Goal: Information Seeking & Learning: Understand process/instructions

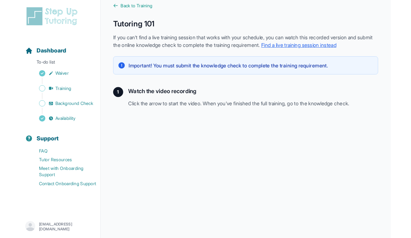
scroll to position [140, 0]
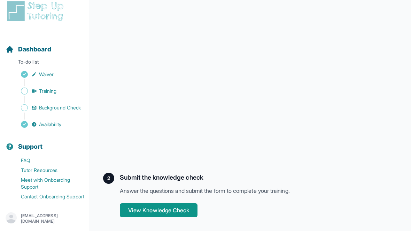
click at [174, 214] on button "View Knowledge Check" at bounding box center [159, 218] width 78 height 14
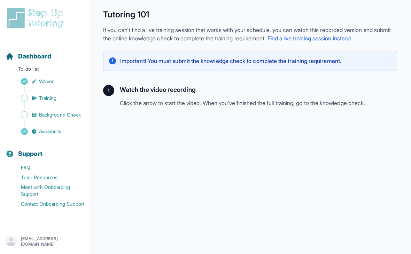
scroll to position [0, 0]
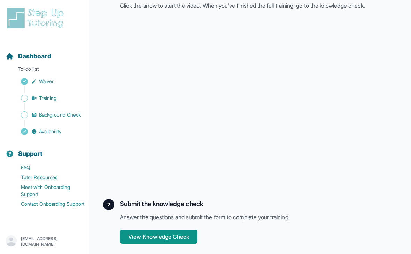
click at [190, 237] on button "View Knowledge Check" at bounding box center [159, 237] width 78 height 14
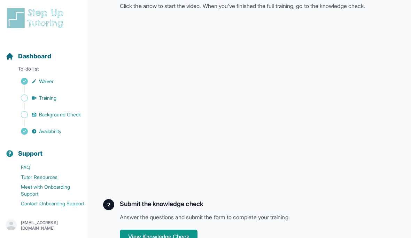
scroll to position [140, 0]
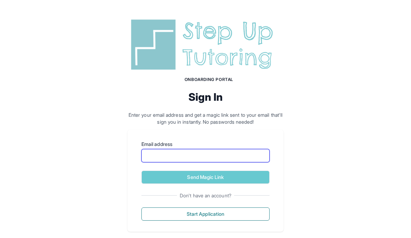
click at [207, 158] on input "Email address" at bounding box center [205, 155] width 128 height 13
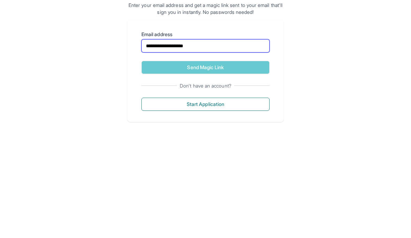
type input "**********"
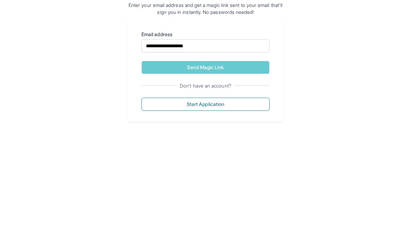
click at [251, 171] on button "Send Magic Link" at bounding box center [205, 177] width 128 height 13
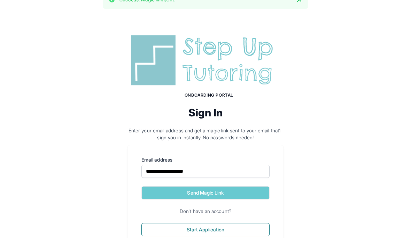
scroll to position [42, 0]
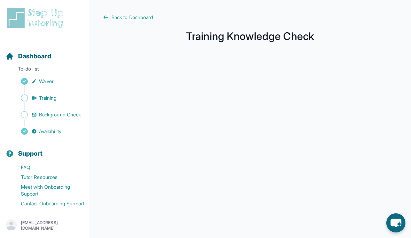
click at [302, 52] on div at bounding box center [250, 203] width 294 height 308
click at [319, 57] on div at bounding box center [250, 203] width 294 height 308
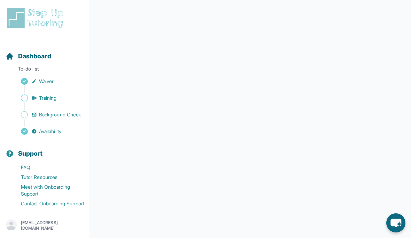
scroll to position [63, 0]
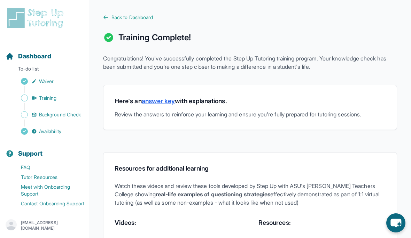
click at [161, 102] on link "answer key" at bounding box center [158, 100] width 33 height 7
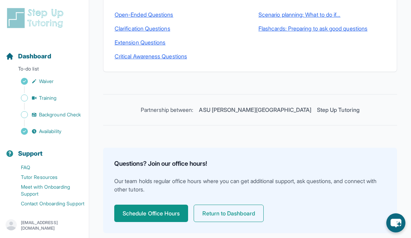
scroll to position [226, 0]
click at [253, 215] on button "Return to Dashboard" at bounding box center [229, 213] width 70 height 17
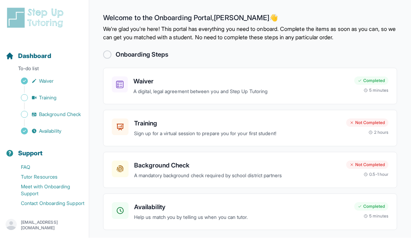
click at [271, 175] on p "A mandatory background check required by school district partners" at bounding box center [237, 176] width 206 height 8
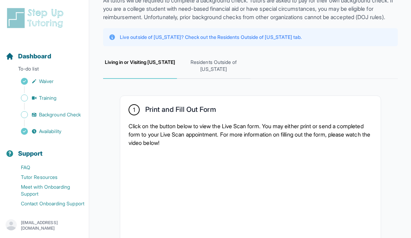
scroll to position [53, 0]
click at [204, 79] on span "Residents Outside of [US_STATE]" at bounding box center [214, 66] width 74 height 26
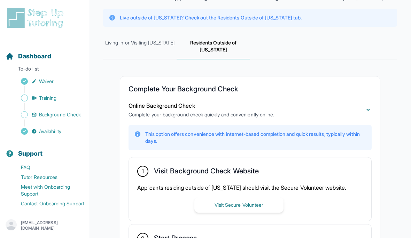
scroll to position [0, 0]
